Goal: Find specific page/section: Find specific page/section

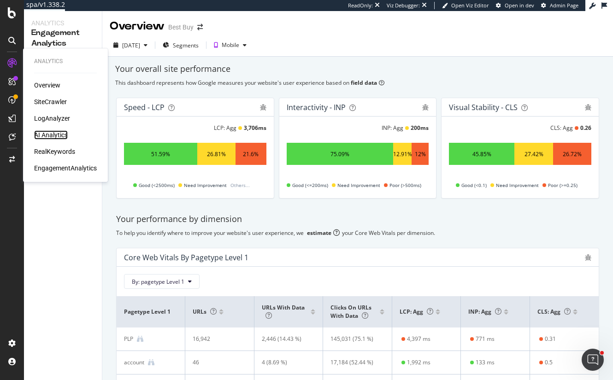
click at [53, 135] on div "AI Analytics" at bounding box center [51, 134] width 34 height 9
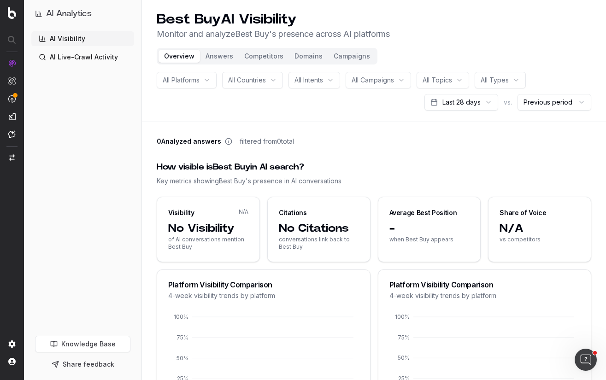
drag, startPoint x: 185, startPoint y: 34, endPoint x: 385, endPoint y: 27, distance: 200.0
click at [384, 27] on div "Best Buy AI Visibility Monitor and analyze Best Buy 's presence across AI platf…" at bounding box center [273, 25] width 233 height 29
click at [385, 27] on h1 "Best Buy AI Visibility" at bounding box center [273, 19] width 233 height 17
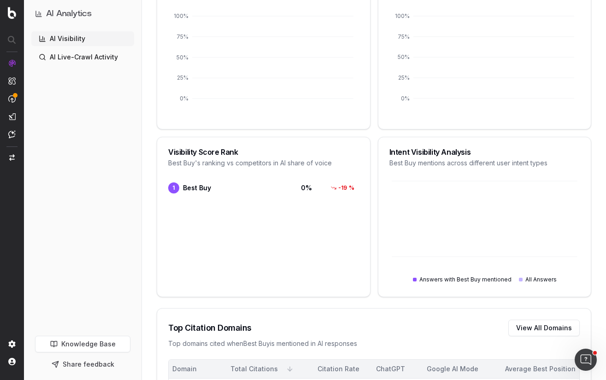
scroll to position [138, 0]
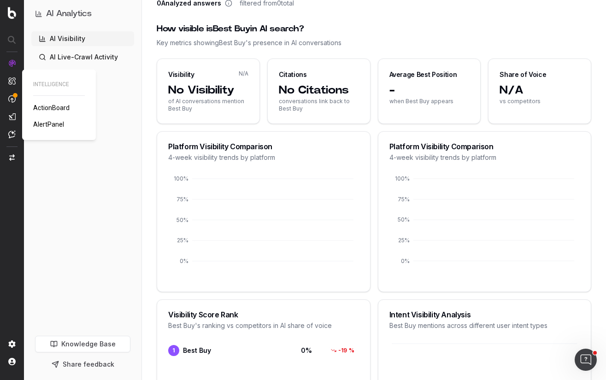
click at [40, 106] on span "ActionBoard" at bounding box center [51, 107] width 36 height 7
